Goal: Book appointment/travel/reservation

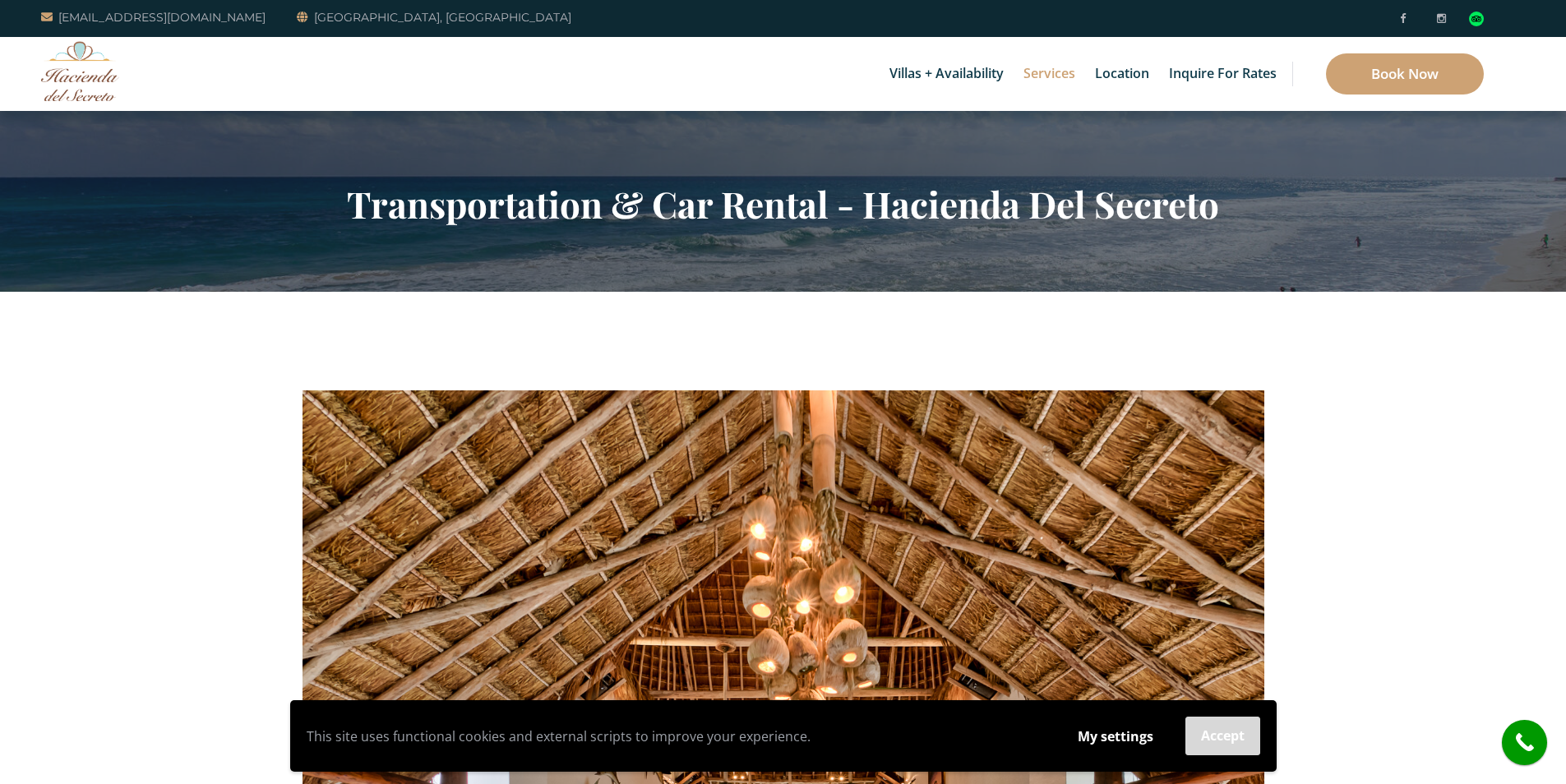
click at [1210, 728] on button "Accept" at bounding box center [1223, 736] width 75 height 38
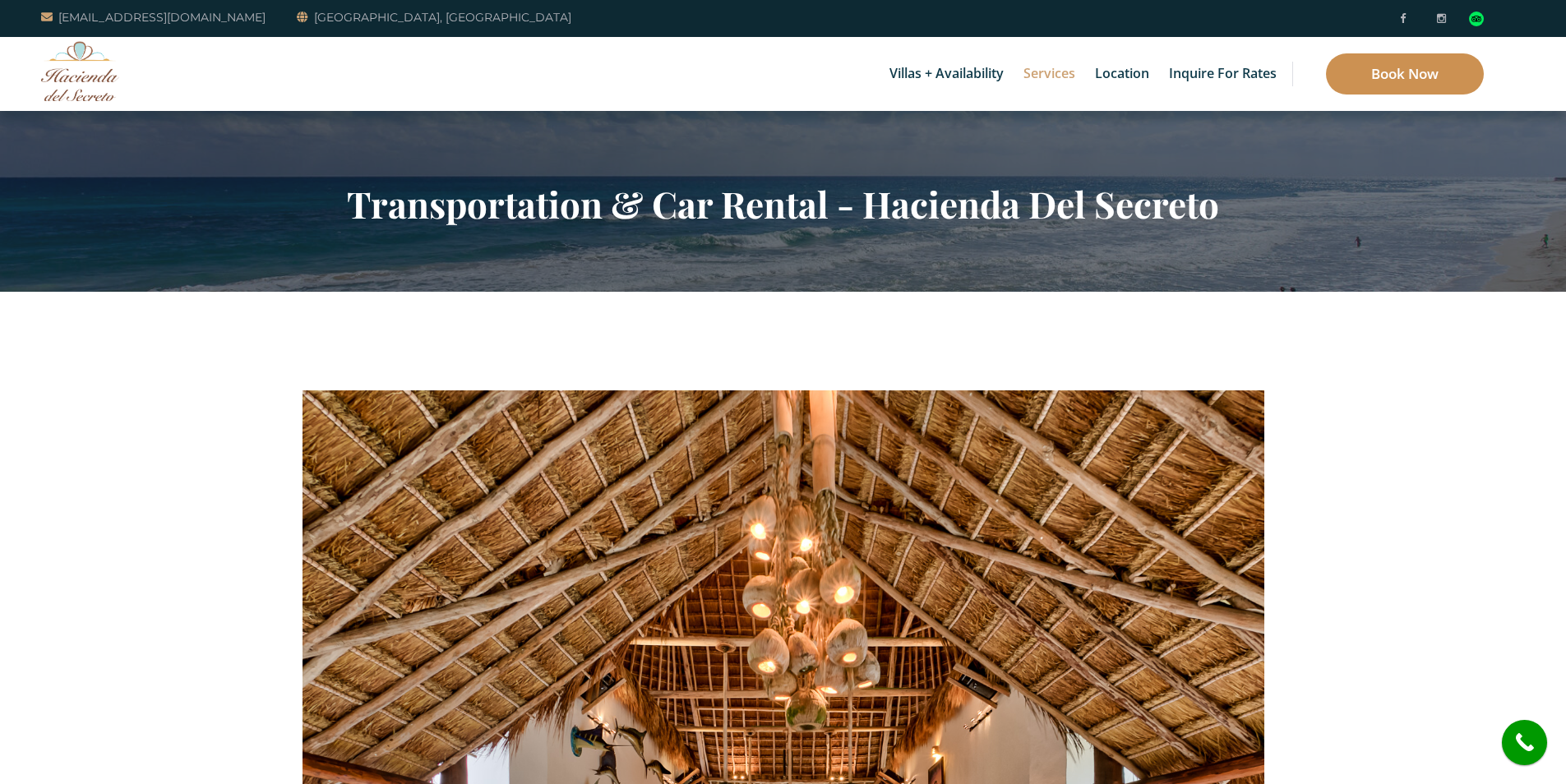
click at [1348, 83] on link "Book Now" at bounding box center [1404, 74] width 158 height 41
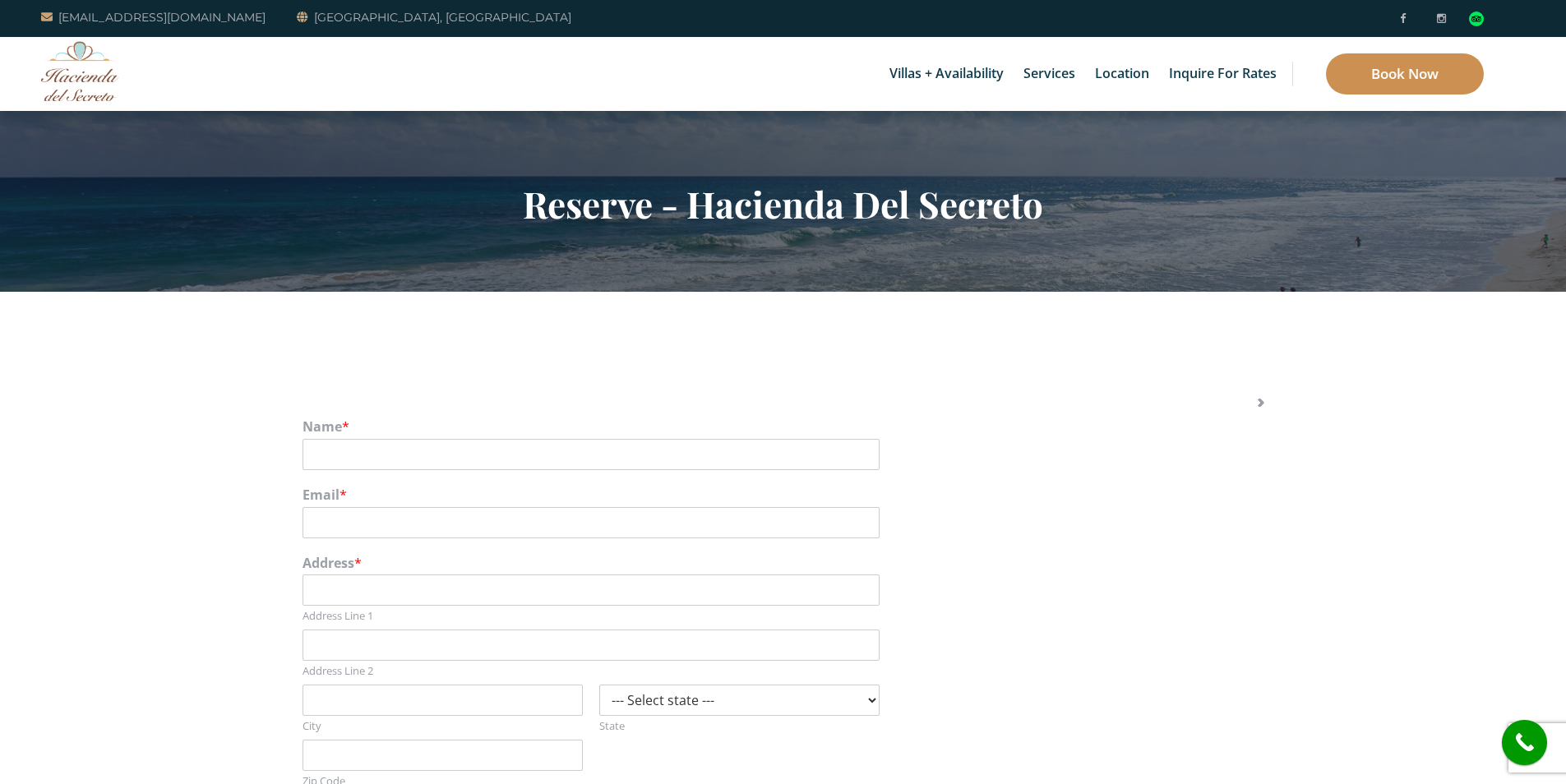
click at [1427, 84] on link "Book Now" at bounding box center [1404, 74] width 158 height 41
